Goal: Information Seeking & Learning: Learn about a topic

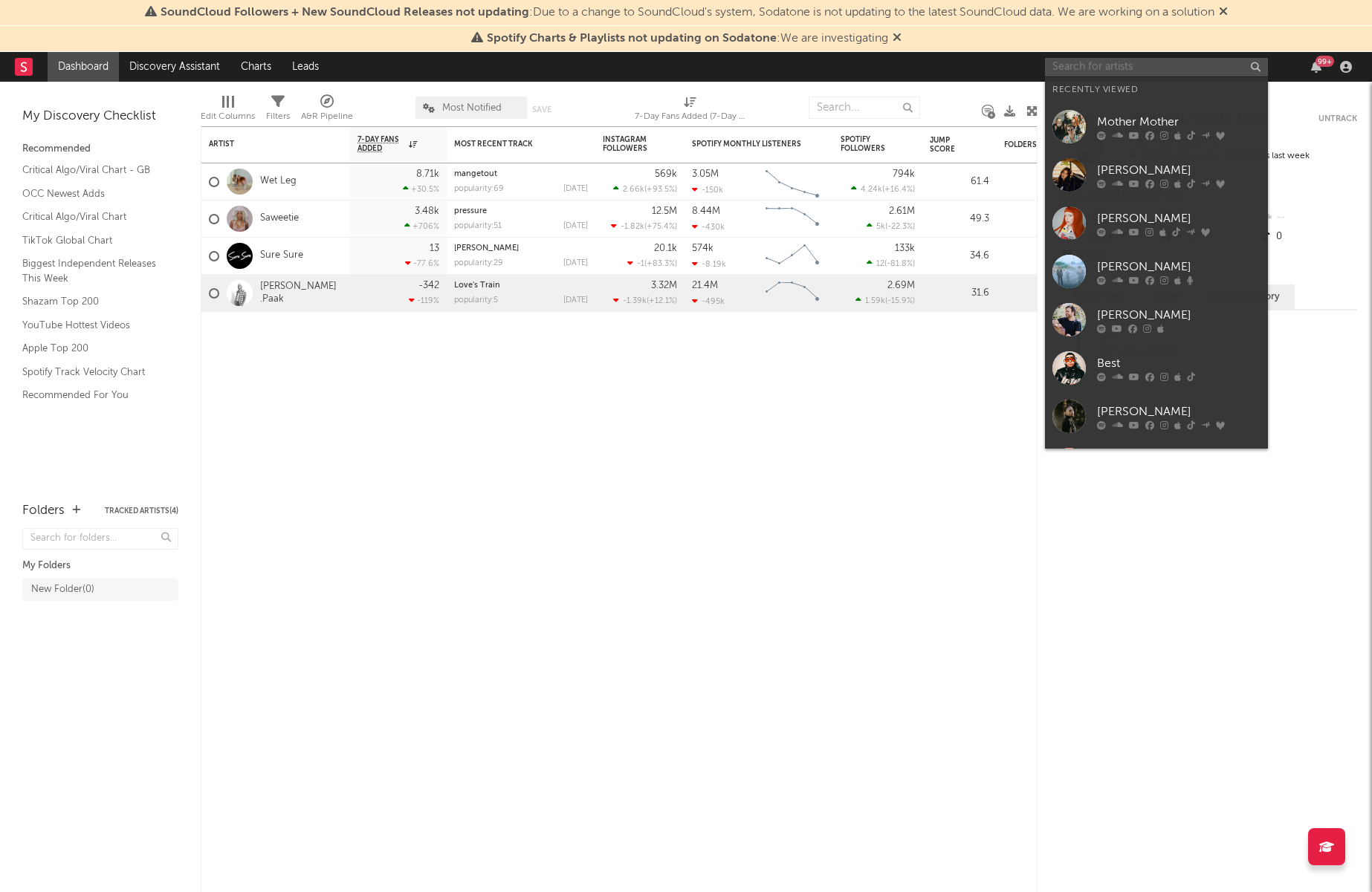
click at [1132, 66] on input "text" at bounding box center [1156, 66] width 223 height 19
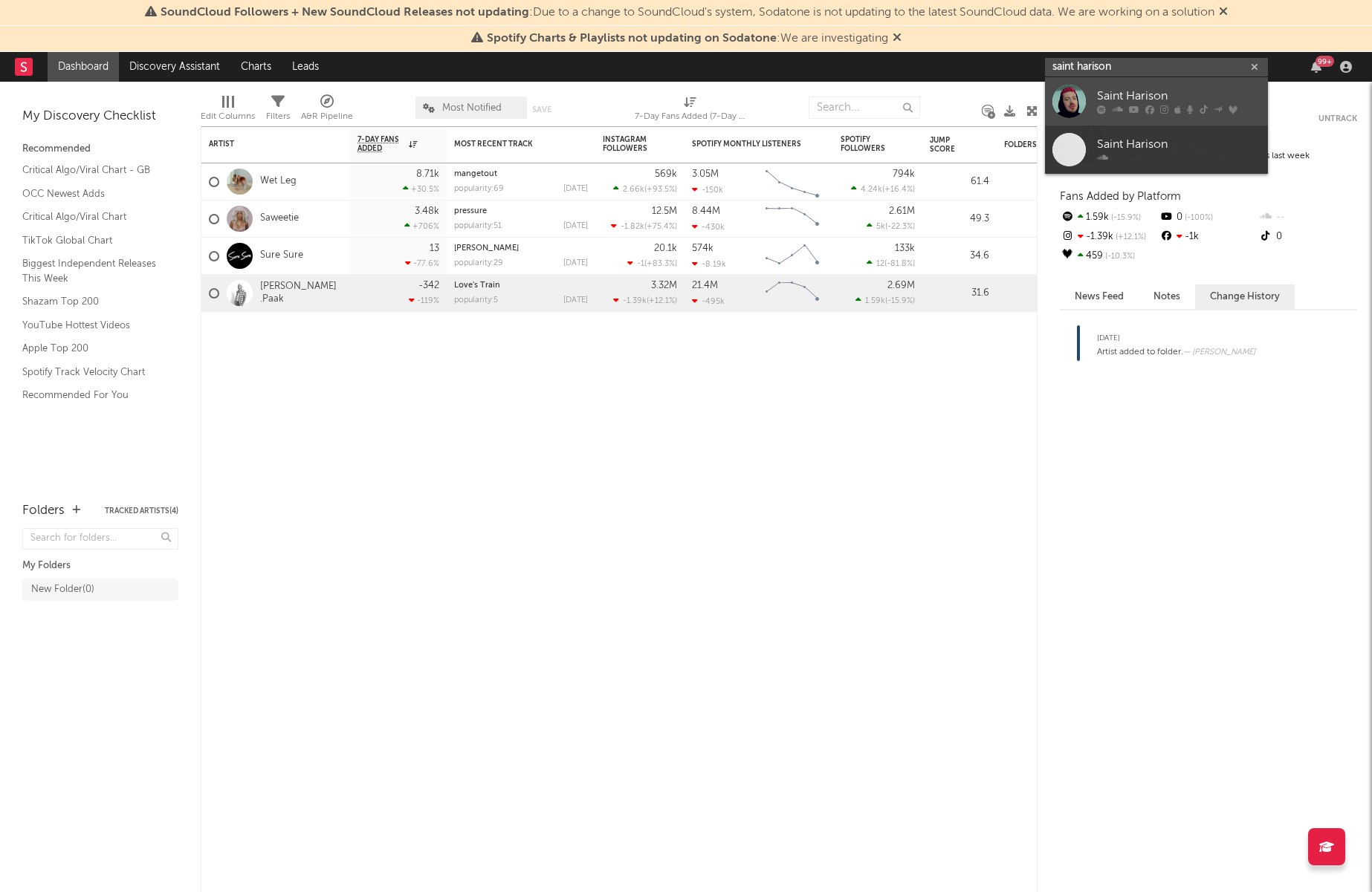
type input "saint harison"
click at [1143, 86] on link "Saint Harison" at bounding box center [1156, 101] width 223 height 49
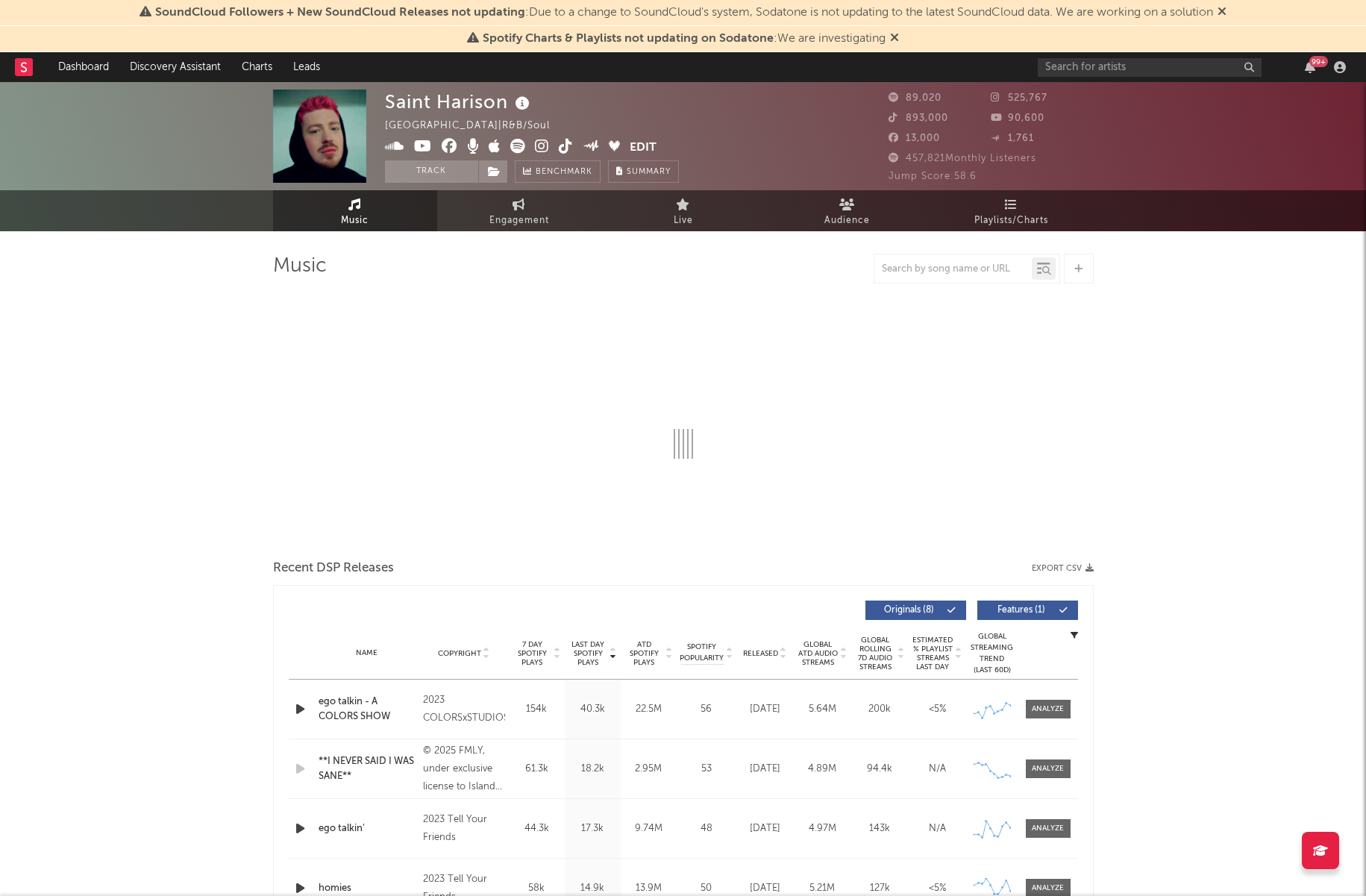
select select "6m"
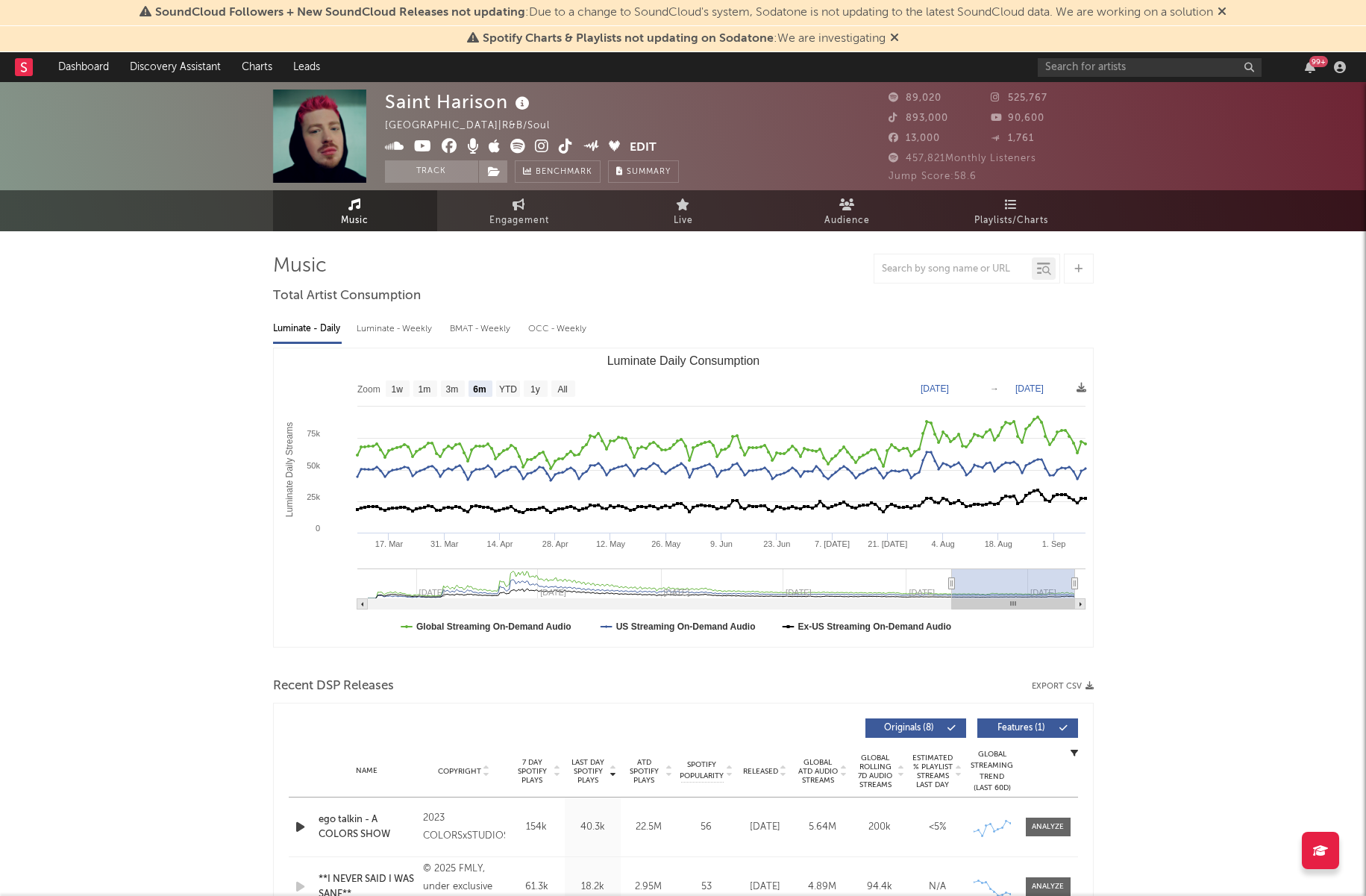
click at [543, 149] on icon at bounding box center [542, 146] width 14 height 15
click at [570, 142] on icon at bounding box center [565, 146] width 14 height 15
drag, startPoint x: 345, startPoint y: 149, endPoint x: 271, endPoint y: 8, distance: 159.2
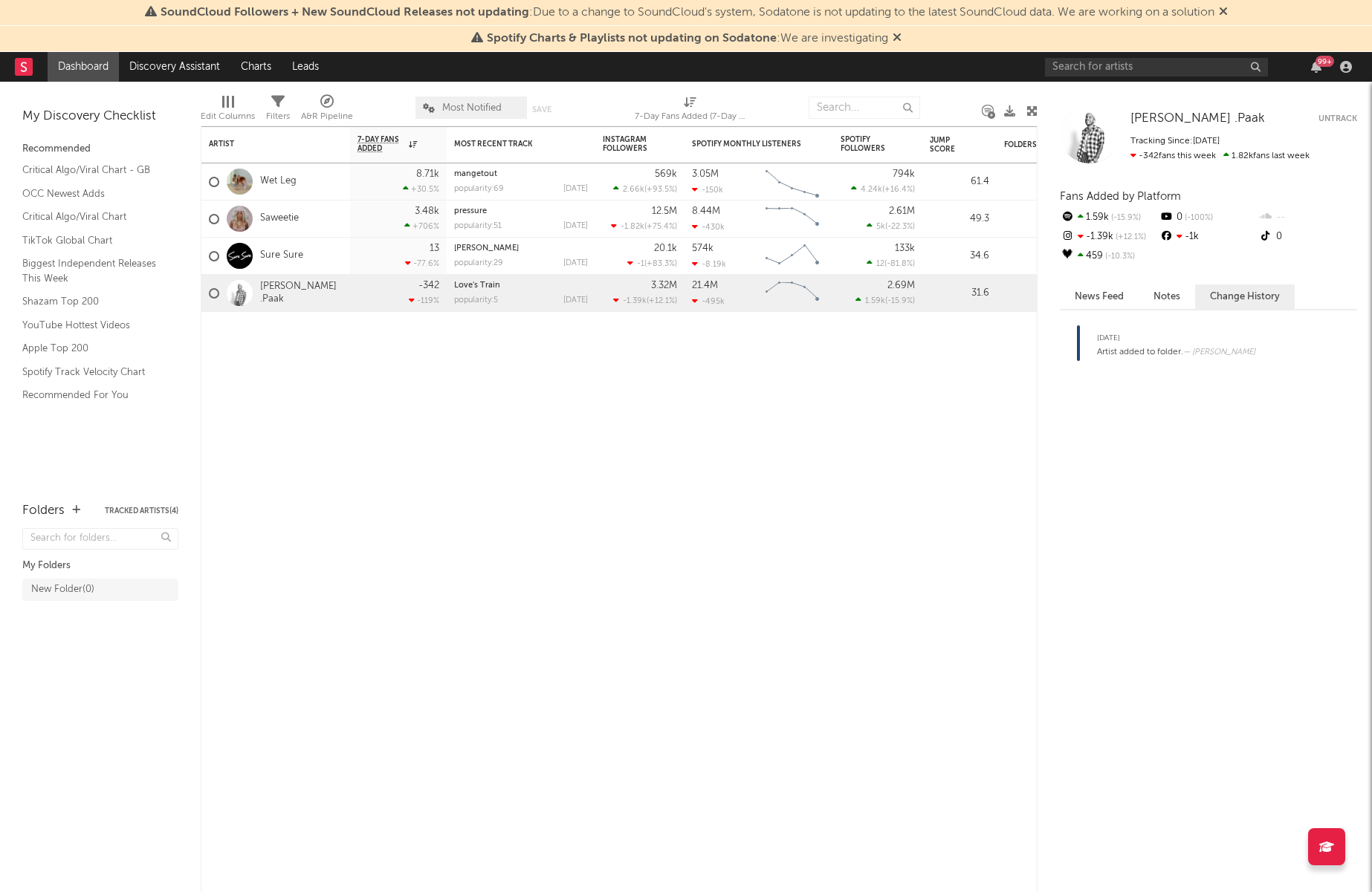
click at [1125, 77] on div "99 +" at bounding box center [1201, 66] width 312 height 30
click at [1109, 69] on input "text" at bounding box center [1156, 66] width 223 height 19
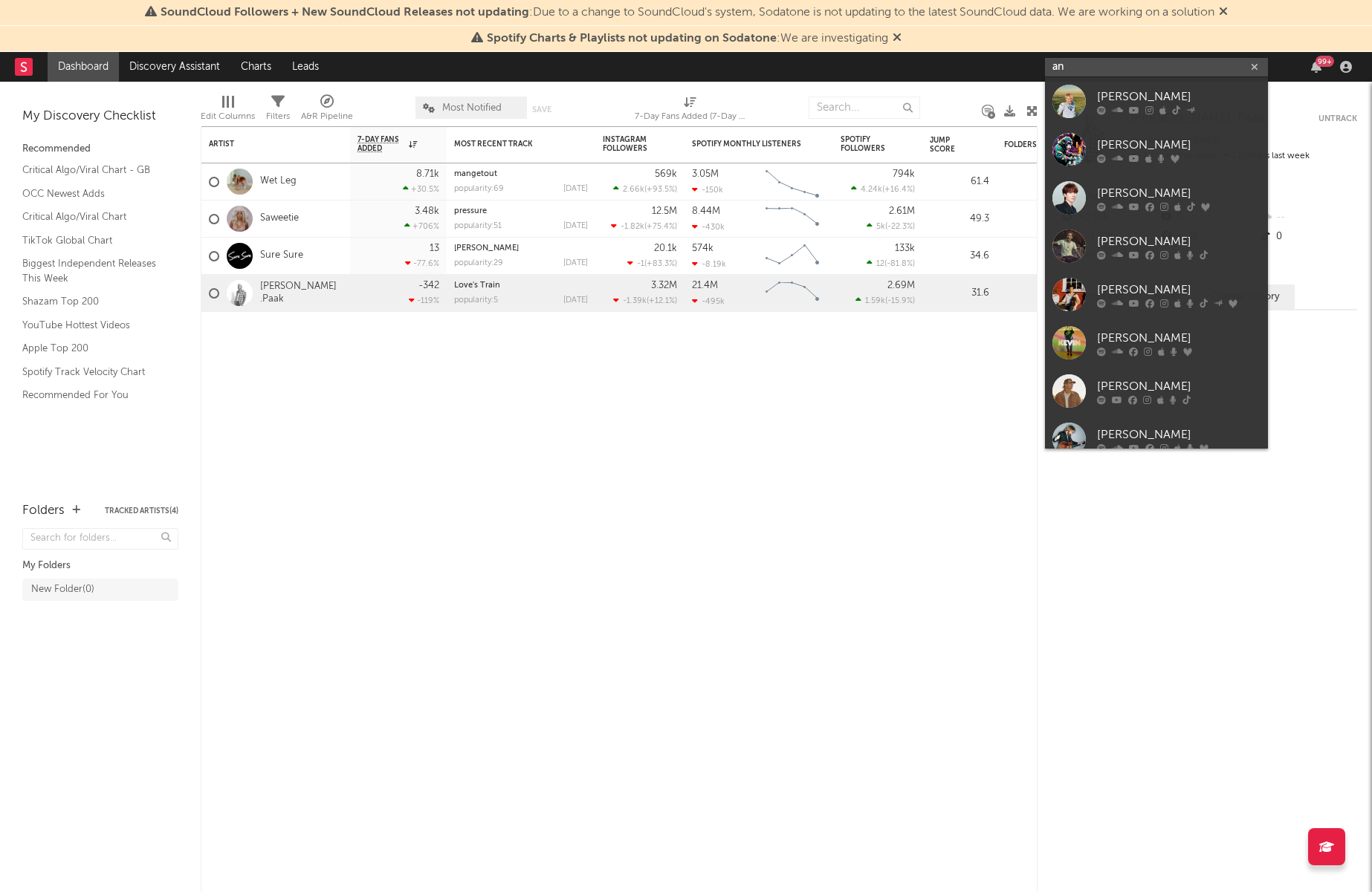
type input "a"
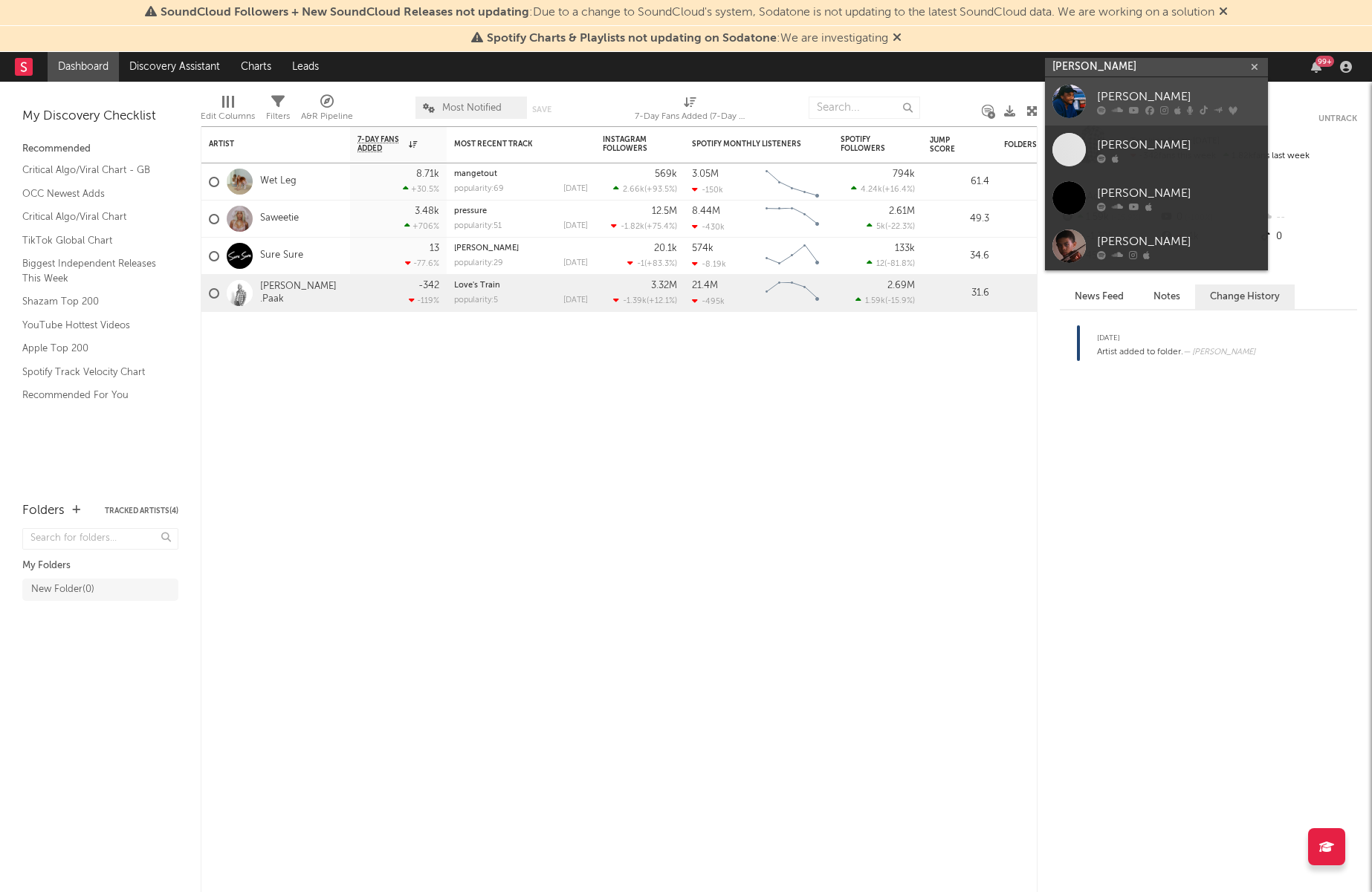
type input "[PERSON_NAME]"
click at [1111, 90] on div "[PERSON_NAME]" at bounding box center [1178, 96] width 163 height 18
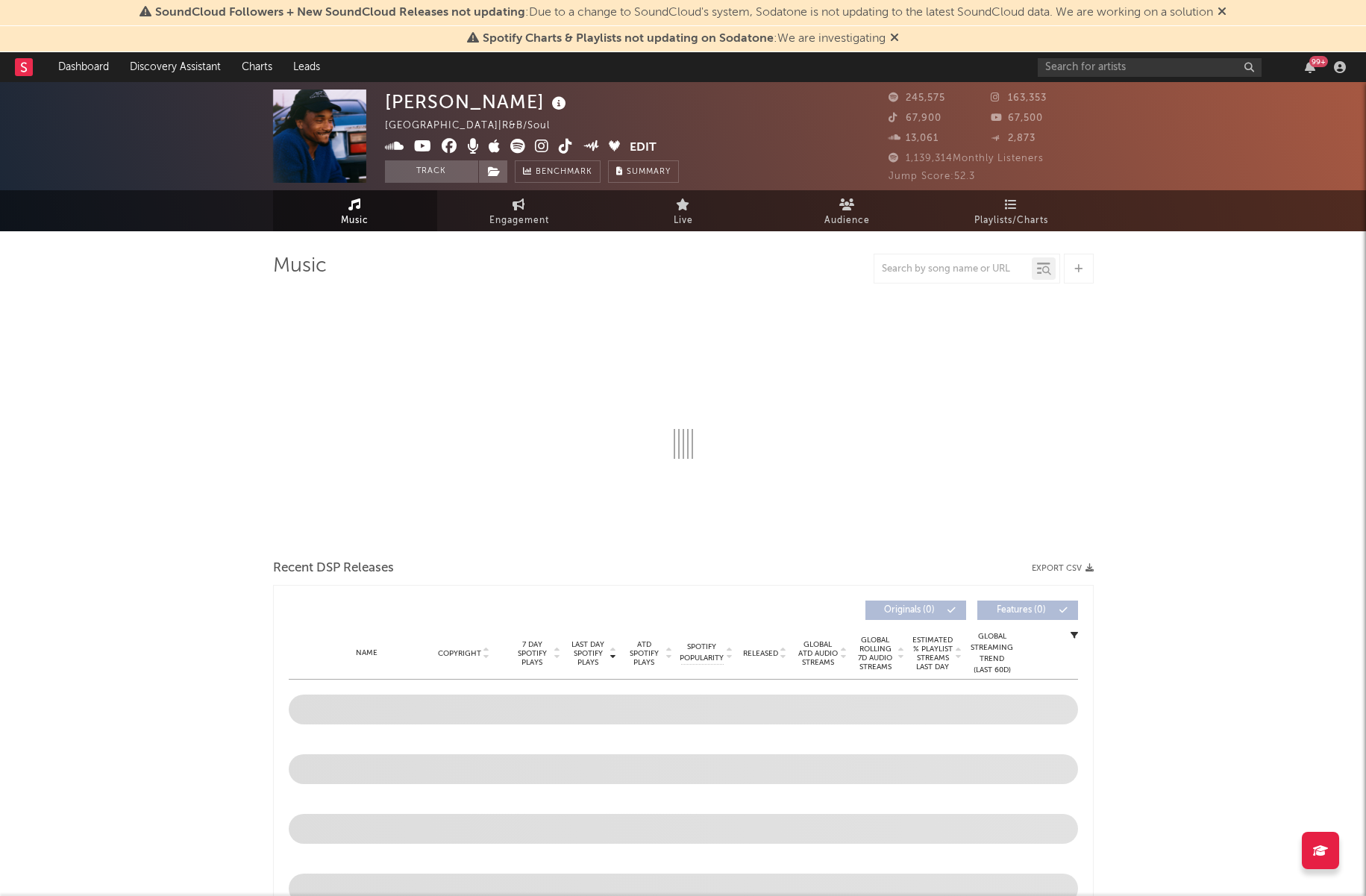
select select "6m"
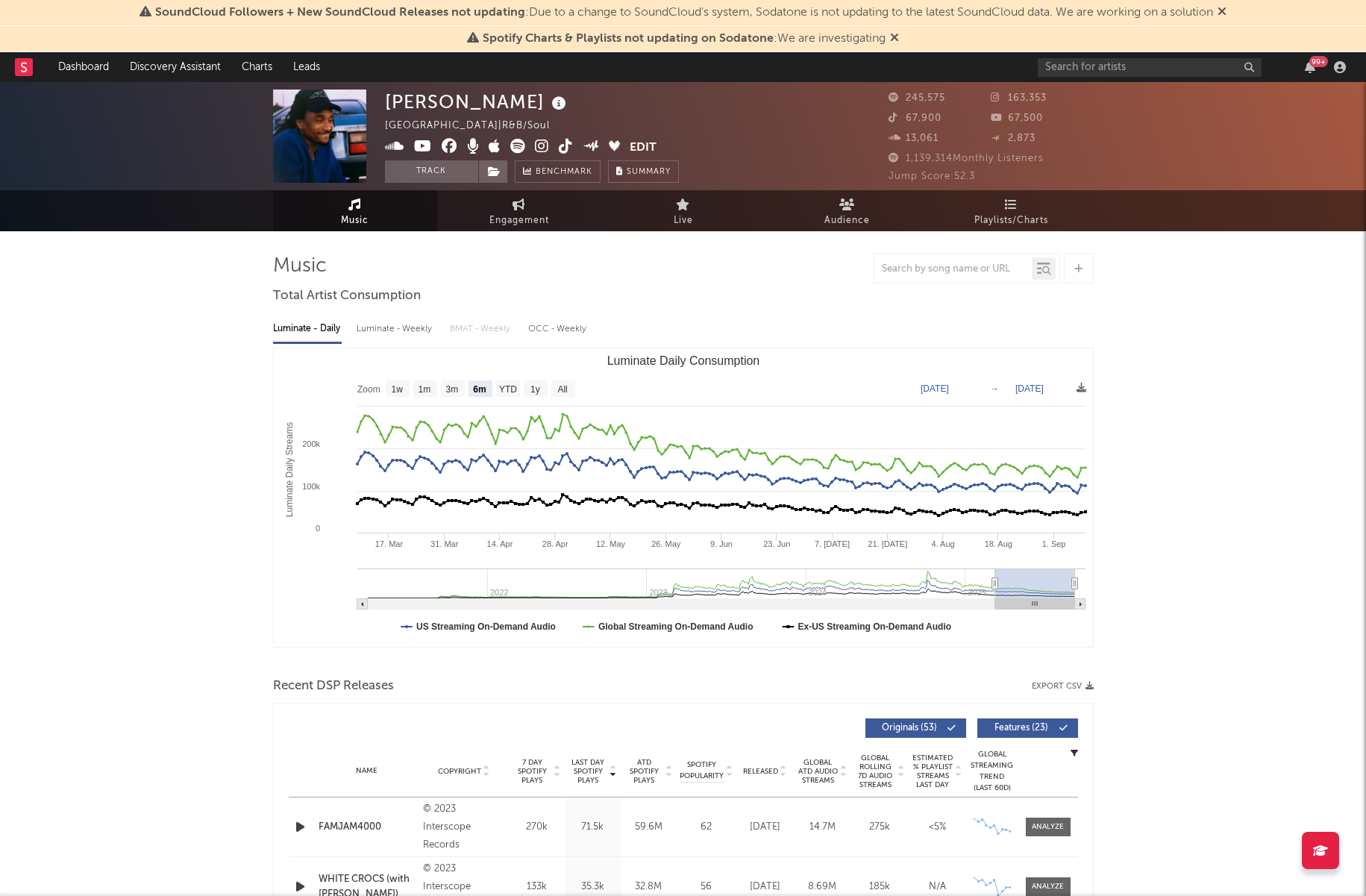
click at [535, 147] on icon at bounding box center [542, 146] width 14 height 15
click at [562, 152] on icon at bounding box center [565, 146] width 14 height 15
click at [438, 107] on div "[PERSON_NAME]" at bounding box center [477, 102] width 185 height 24
click at [336, 136] on img at bounding box center [319, 136] width 93 height 93
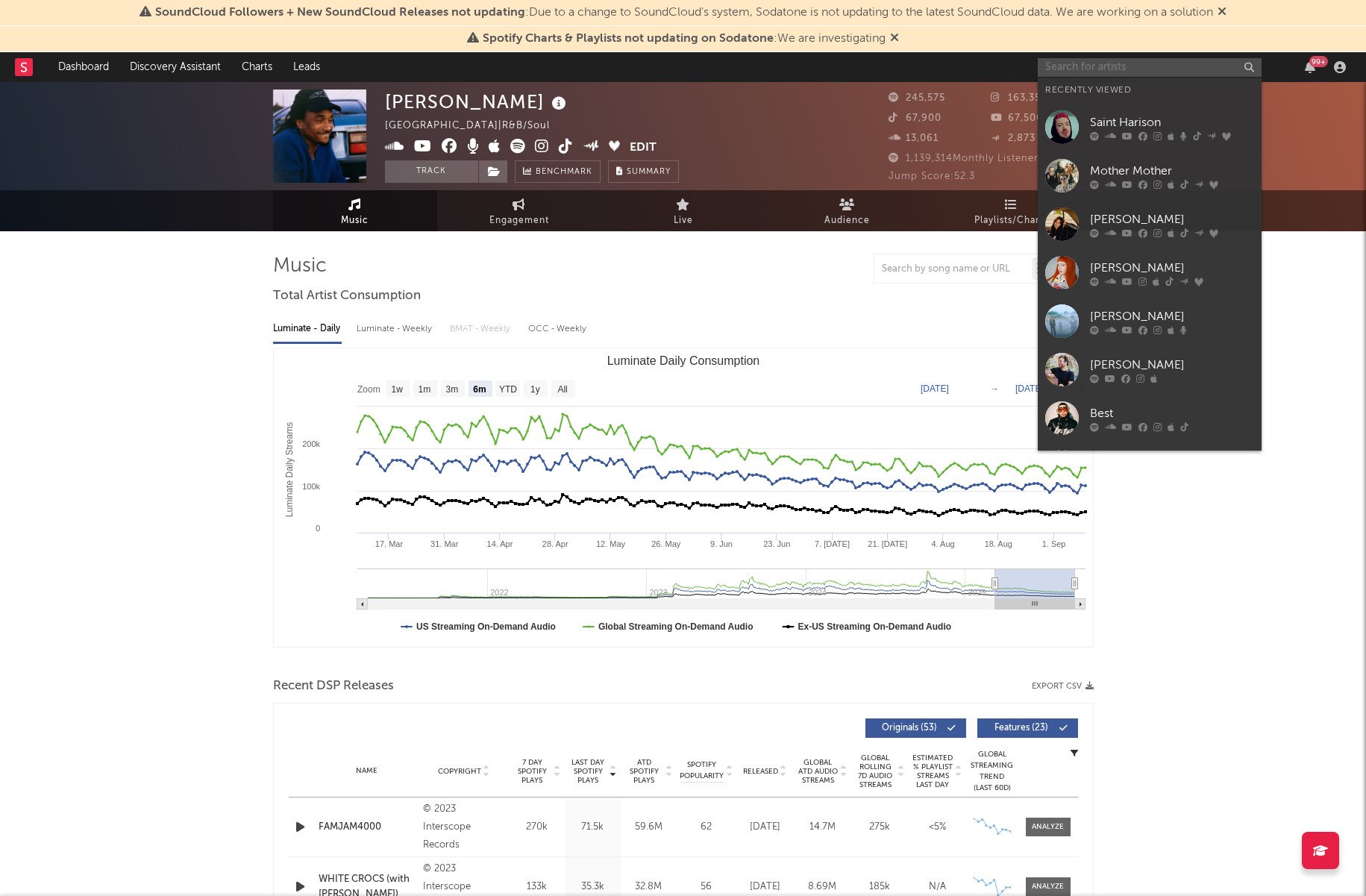
click at [1107, 75] on input "text" at bounding box center [1149, 67] width 224 height 19
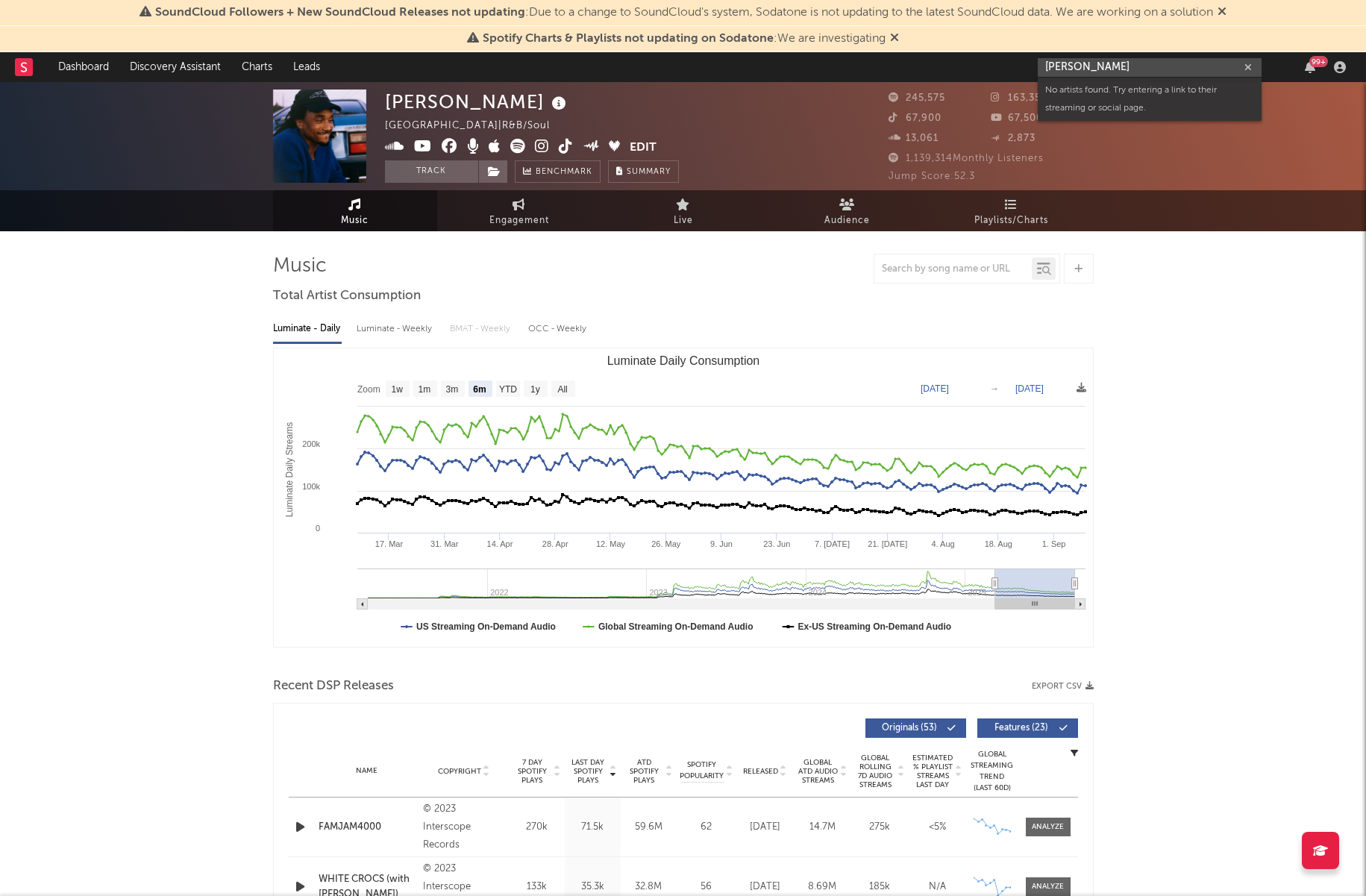
click at [1140, 64] on input "[PERSON_NAME]" at bounding box center [1149, 67] width 224 height 19
type input "asia"
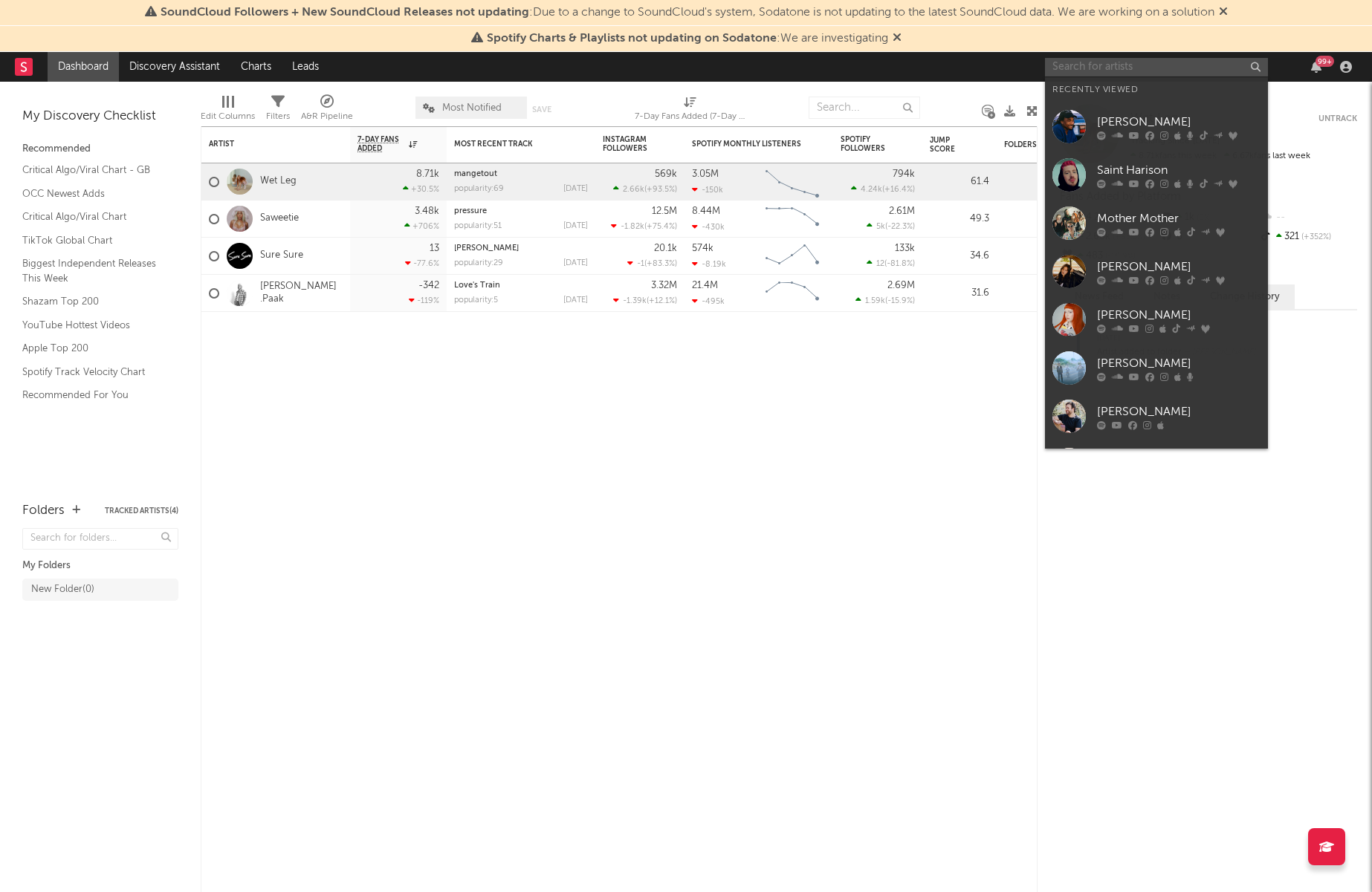
click at [1133, 62] on input "text" at bounding box center [1156, 66] width 223 height 19
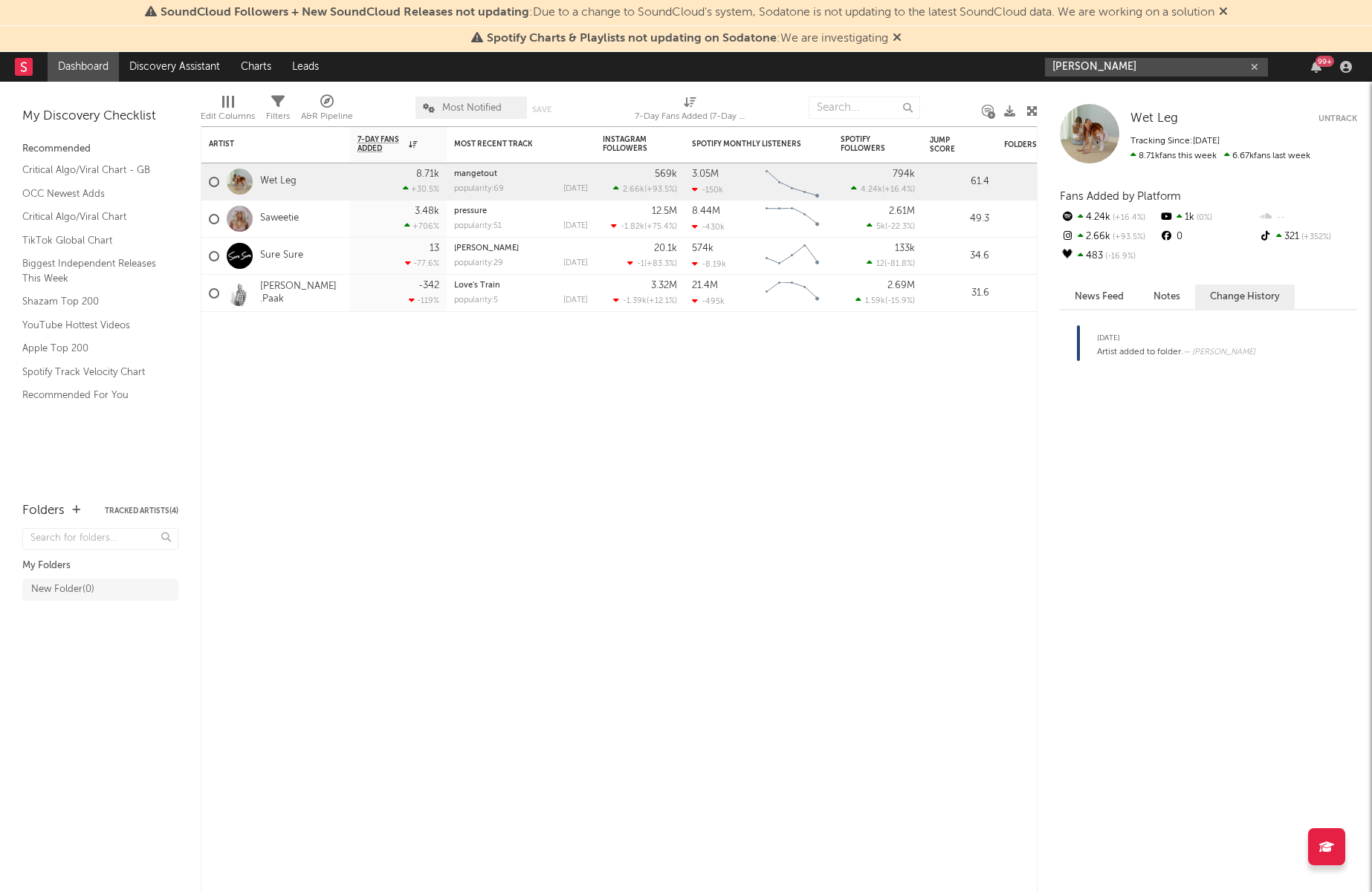
type input "lydia vaughan"
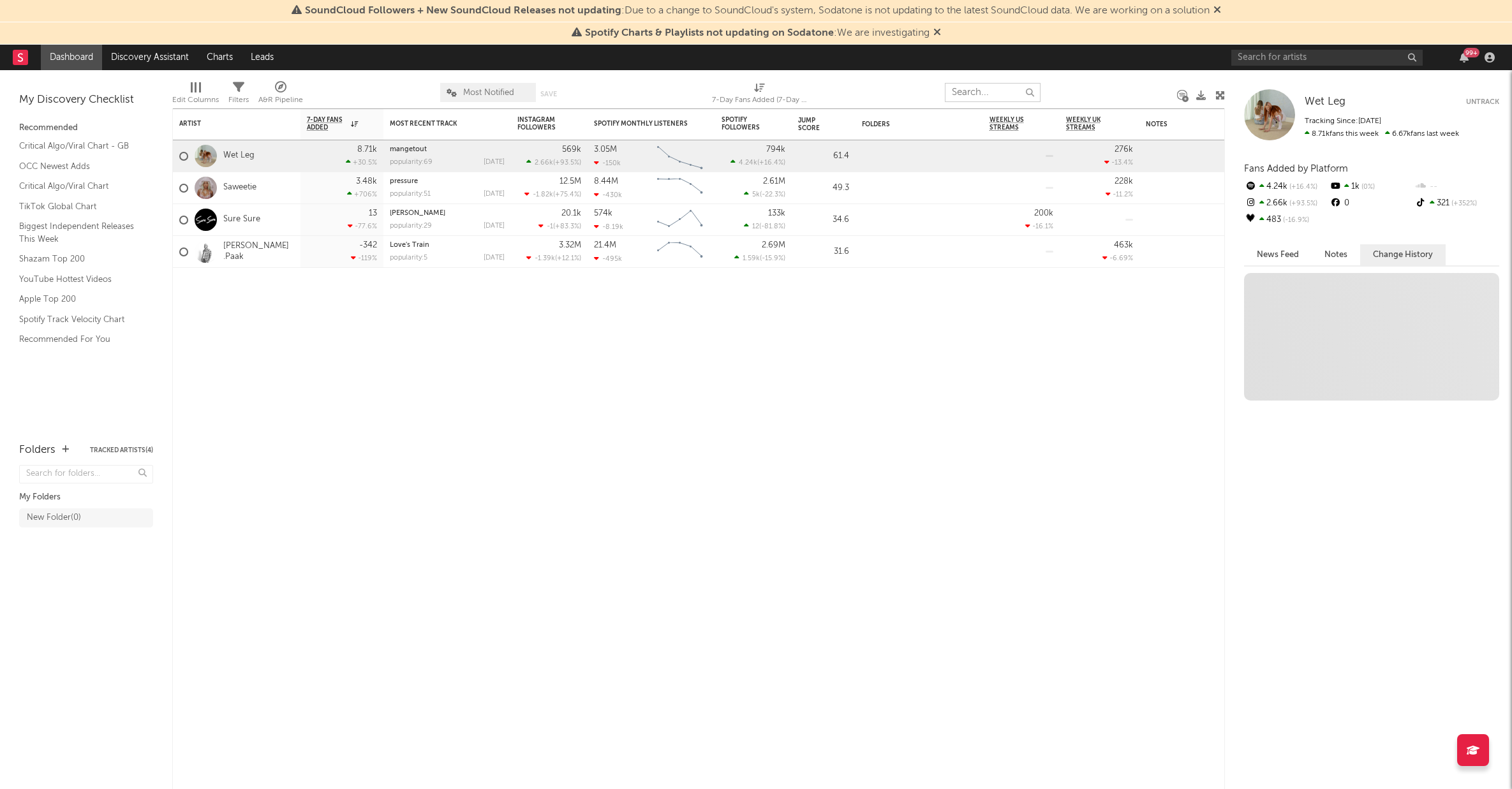
click at [982, 97] on input "text" at bounding box center [992, 92] width 95 height 19
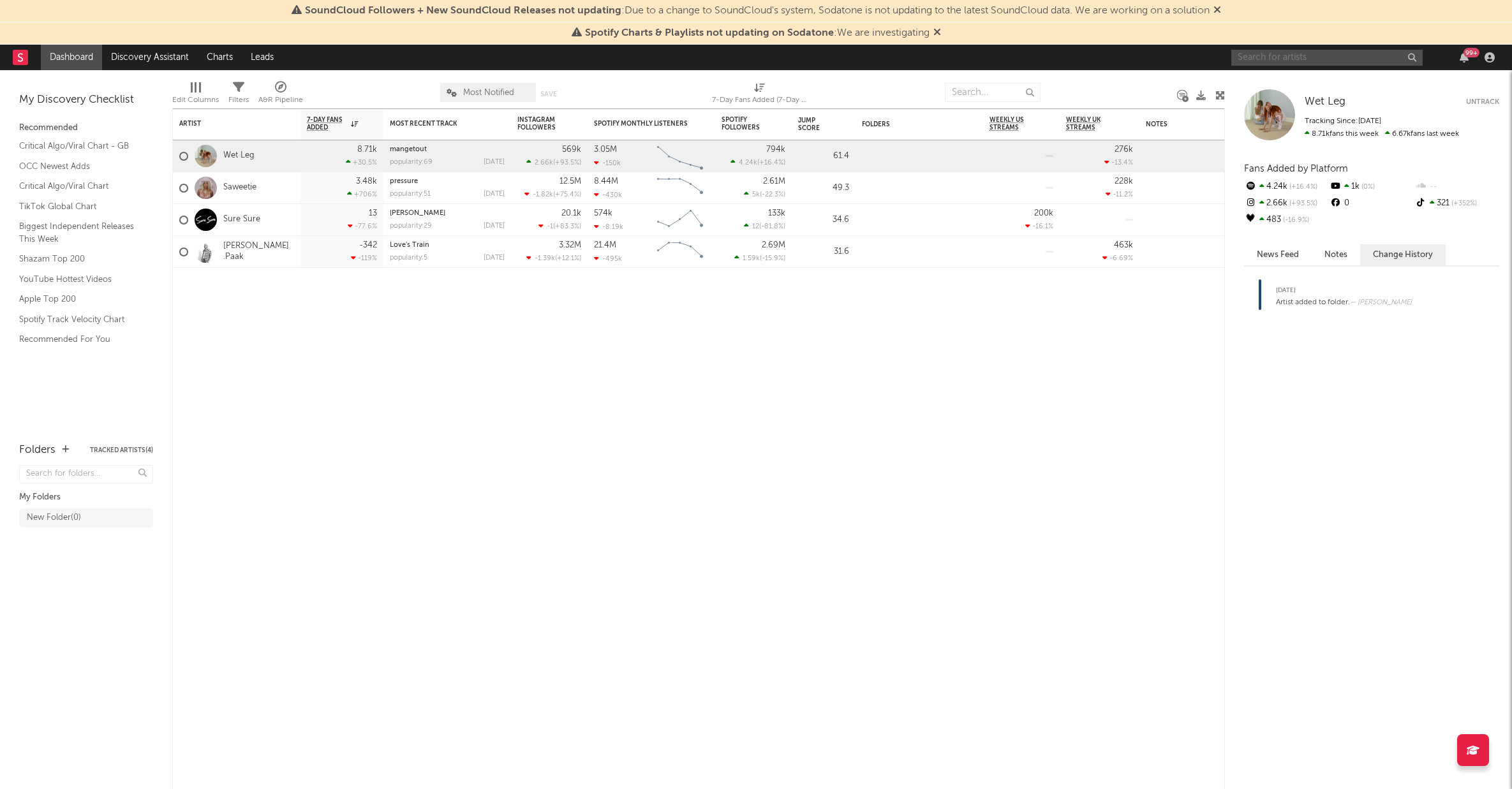
click at [1274, 55] on input "text" at bounding box center [1327, 57] width 192 height 16
type input "madison love"
click at [1301, 85] on div "Madison Love" at bounding box center [1346, 83] width 140 height 15
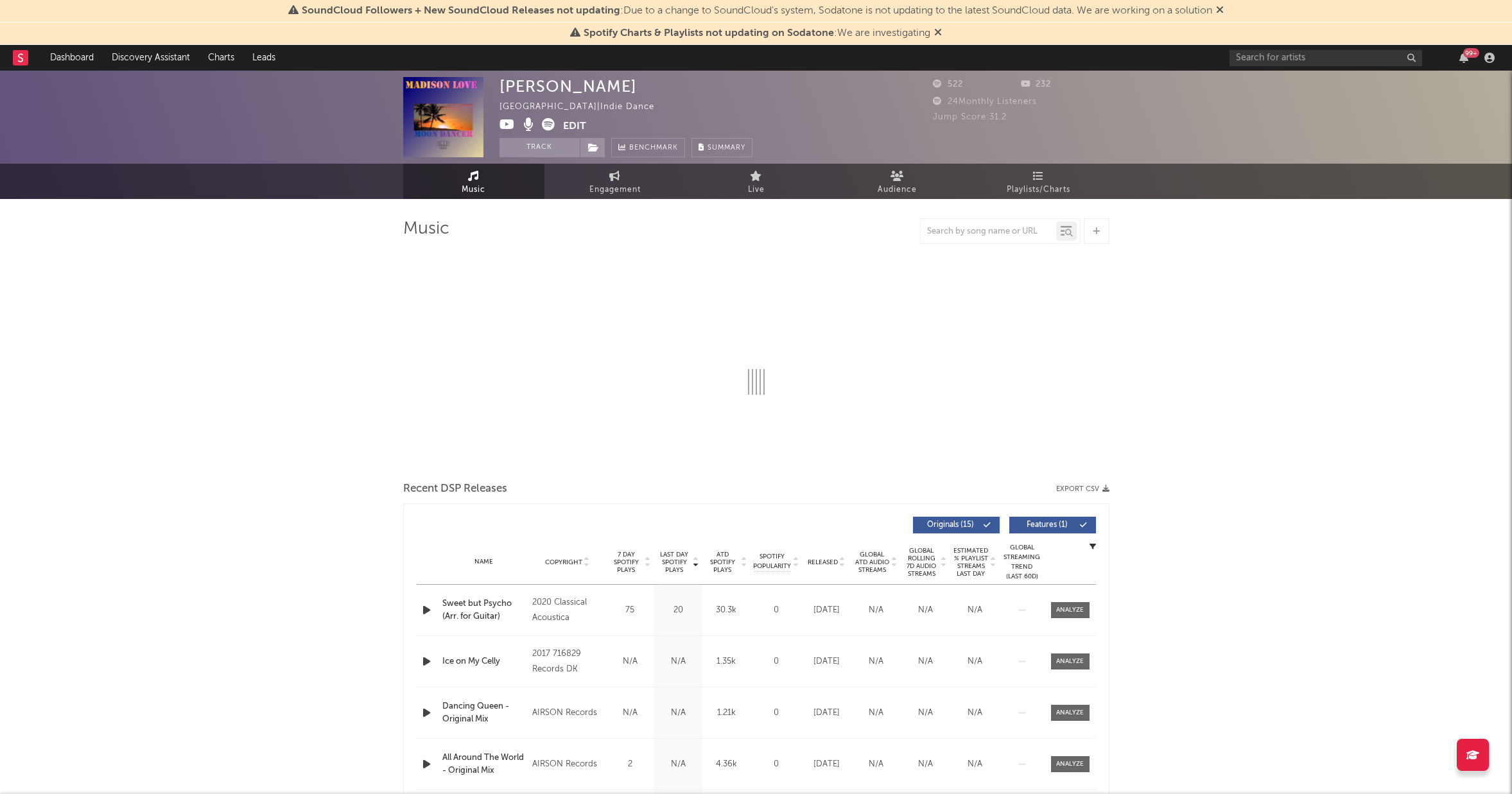
select select "6m"
